Goal: Communication & Community: Answer question/provide support

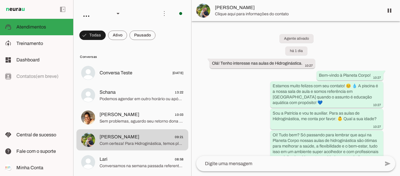
scroll to position [344, 0]
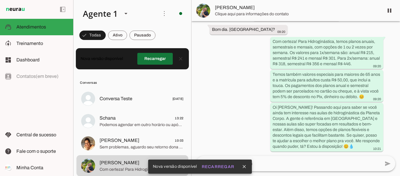
click at [149, 57] on span at bounding box center [154, 59] width 35 height 14
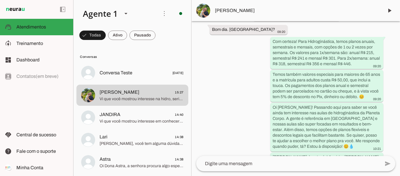
scroll to position [421, 0]
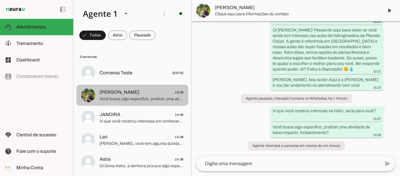
click at [147, 95] on span "Alex Luiz Sikorski 15:28" at bounding box center [142, 92] width 84 height 7
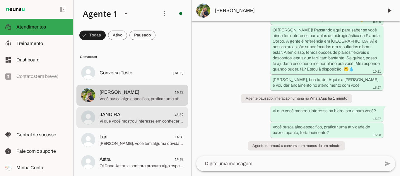
click at [149, 117] on span "JANDIRA 14:40" at bounding box center [142, 114] width 84 height 7
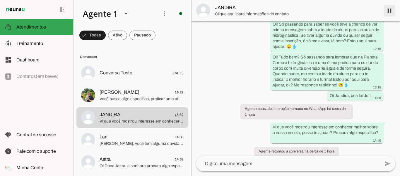
click at [392, 10] on span at bounding box center [390, 11] width 14 height 14
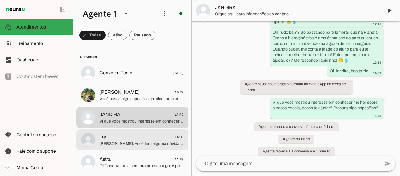
click at [140, 138] on span "Lari 14:38" at bounding box center [142, 136] width 84 height 7
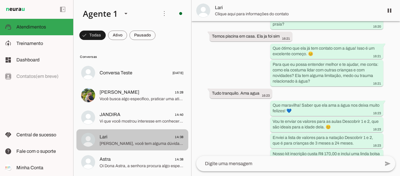
scroll to position [362, 0]
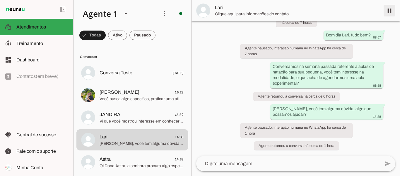
click at [392, 7] on span at bounding box center [390, 11] width 14 height 14
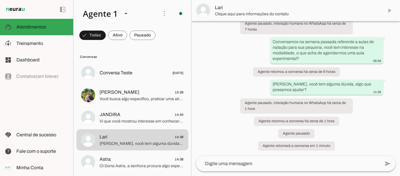
scroll to position [29, 0]
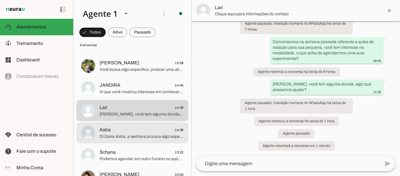
click at [147, 137] on span "Oi Dona Astra, a senhora procura algo específico, podemos ajudá-la?" at bounding box center [142, 136] width 84 height 6
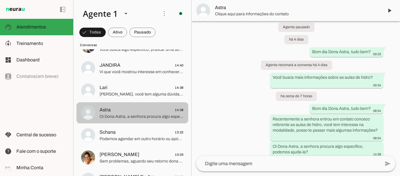
scroll to position [59, 0]
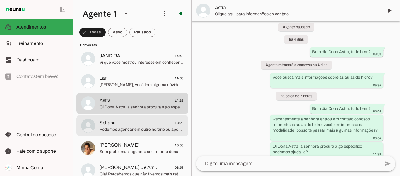
click at [128, 122] on span "Schana 13:22" at bounding box center [142, 122] width 84 height 7
